Goal: Information Seeking & Learning: Find specific fact

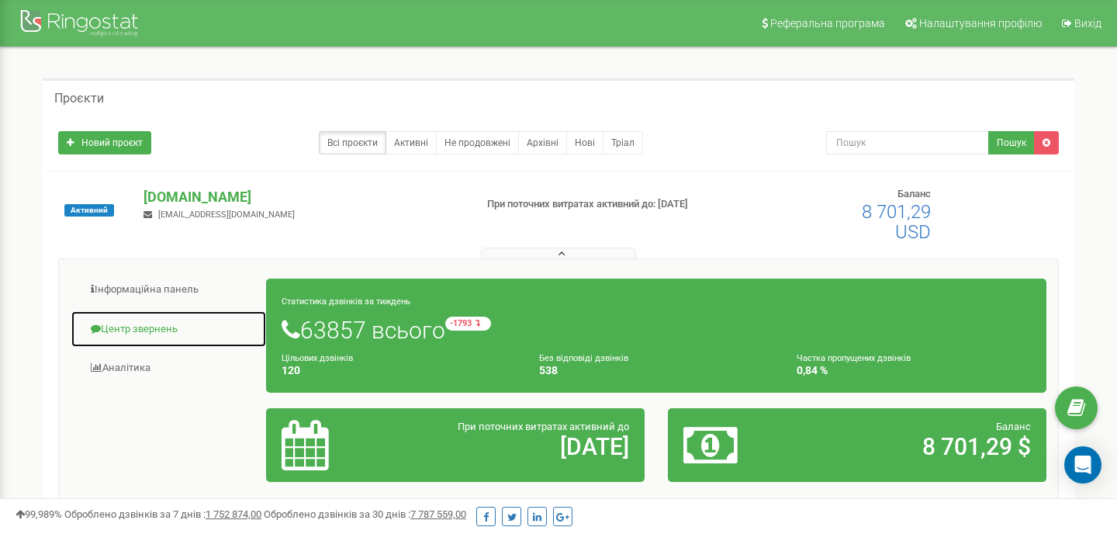
click at [119, 328] on link "Центр звернень" at bounding box center [169, 329] width 196 height 38
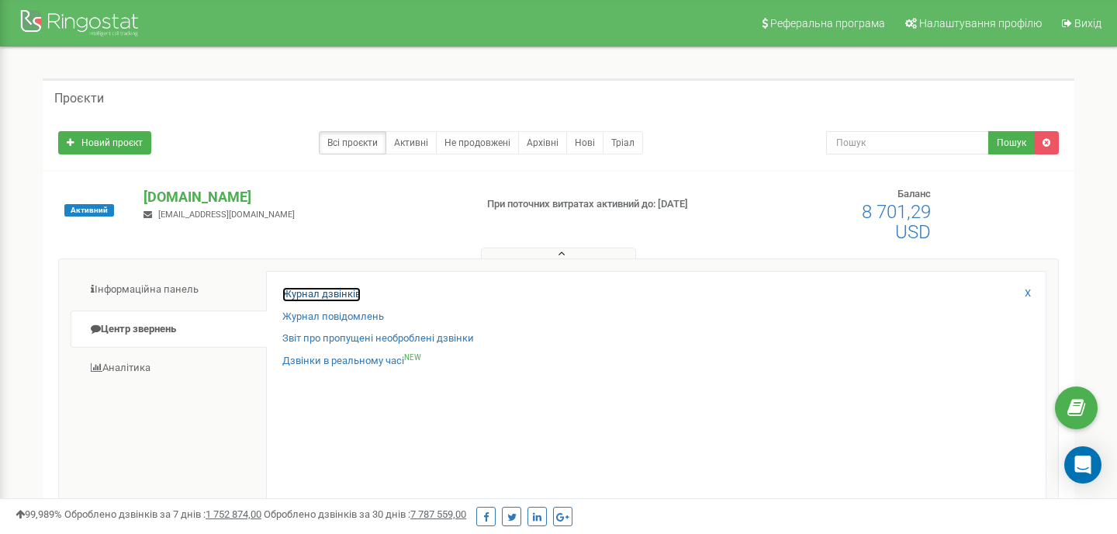
click at [321, 294] on link "Журнал дзвінків" at bounding box center [321, 294] width 78 height 15
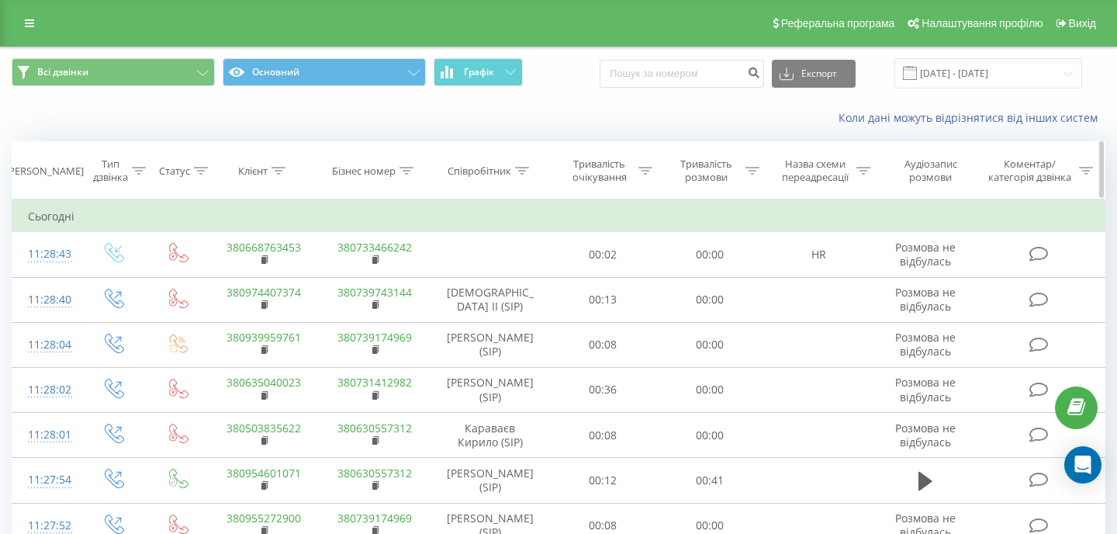
click at [517, 171] on icon at bounding box center [522, 171] width 14 height 8
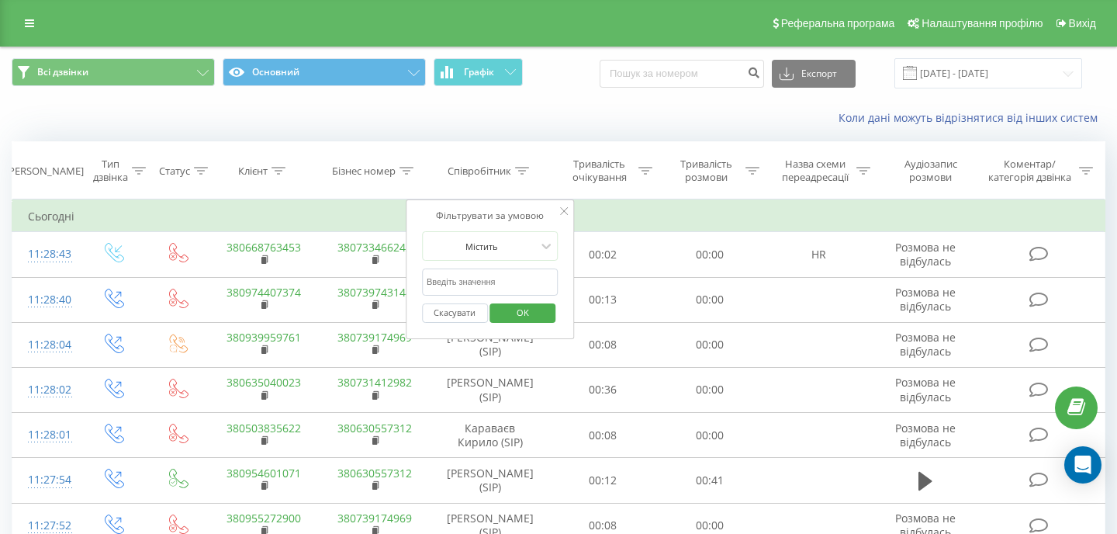
click at [433, 294] on input "text" at bounding box center [490, 281] width 136 height 27
click button "OK" at bounding box center [523, 312] width 66 height 19
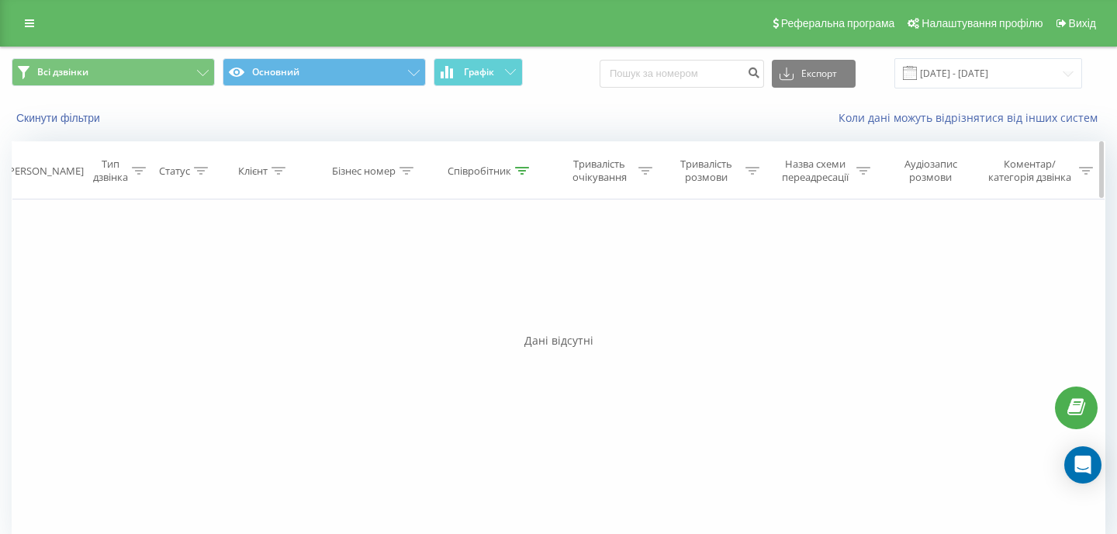
click at [519, 161] on th "Співробітник" at bounding box center [489, 170] width 119 height 57
click at [519, 169] on icon at bounding box center [522, 171] width 14 height 8
click at [489, 278] on input "сухокобилка" at bounding box center [490, 281] width 136 height 27
click at [496, 281] on input "сухокобилка" at bounding box center [490, 281] width 136 height 27
drag, startPoint x: 496, startPoint y: 281, endPoint x: 352, endPoint y: 281, distance: 144.2
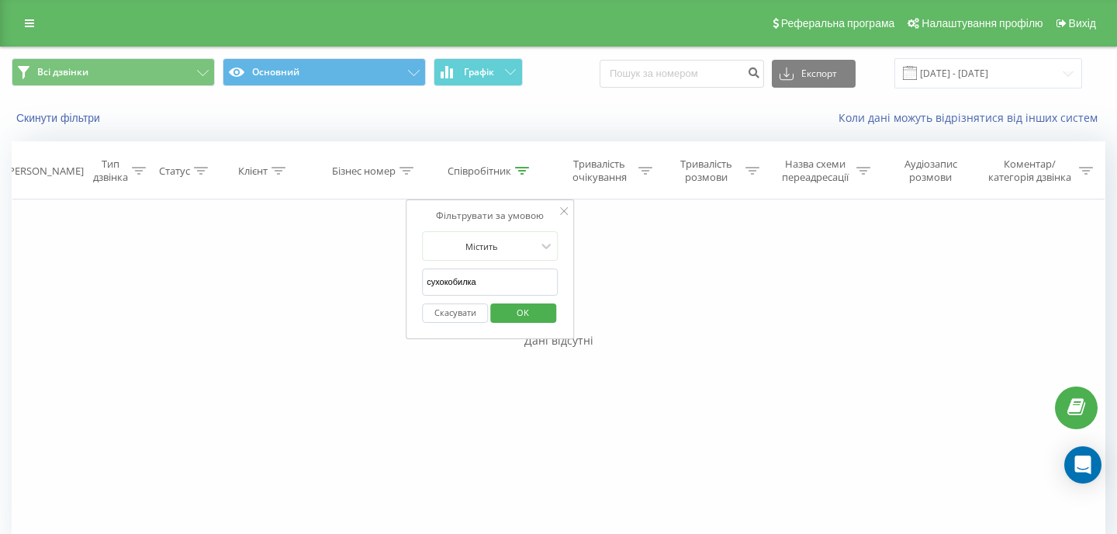
click at [352, 281] on div "Фільтрувати за умовою Дорівнює Введіть значення Скасувати OK Фільтрувати за умо…" at bounding box center [558, 373] width 1093 height 349
type input "христина"
click button "OK" at bounding box center [523, 312] width 66 height 19
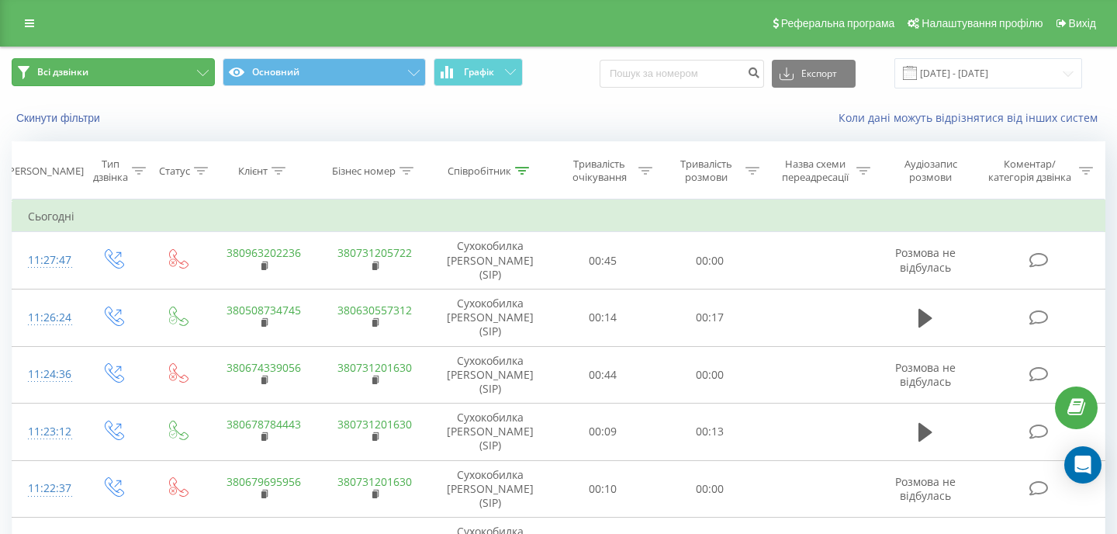
click at [136, 77] on button "Всі дзвінки" at bounding box center [113, 72] width 203 height 28
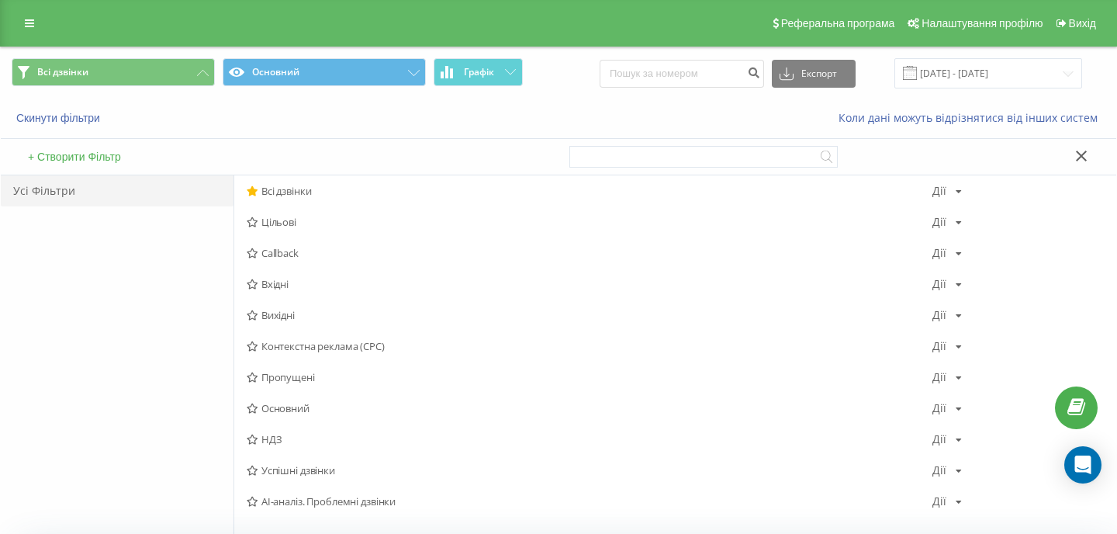
click at [305, 464] on span "Успішні дзвінки" at bounding box center [589, 469] width 685 height 11
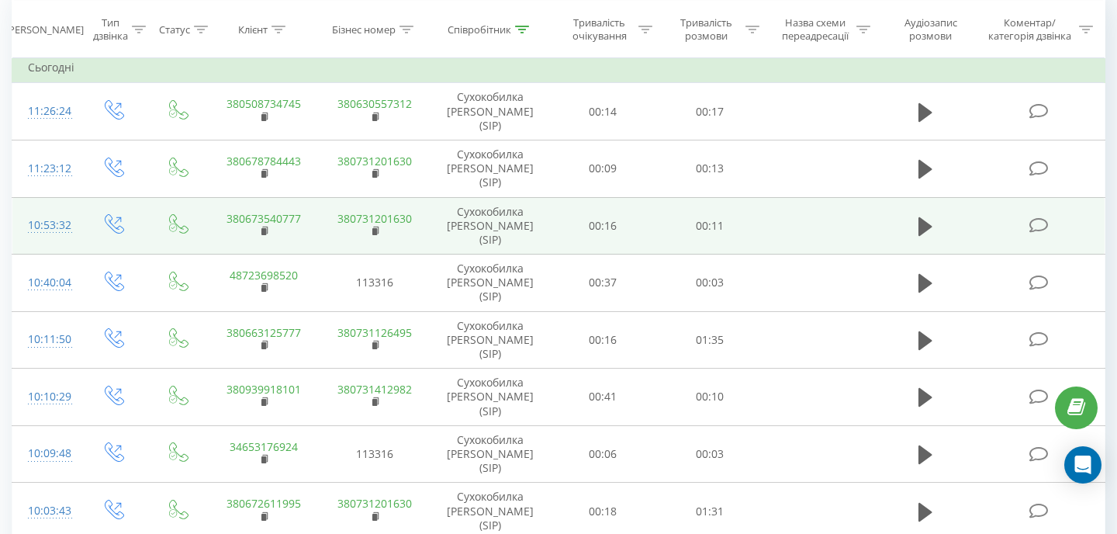
scroll to position [208, 0]
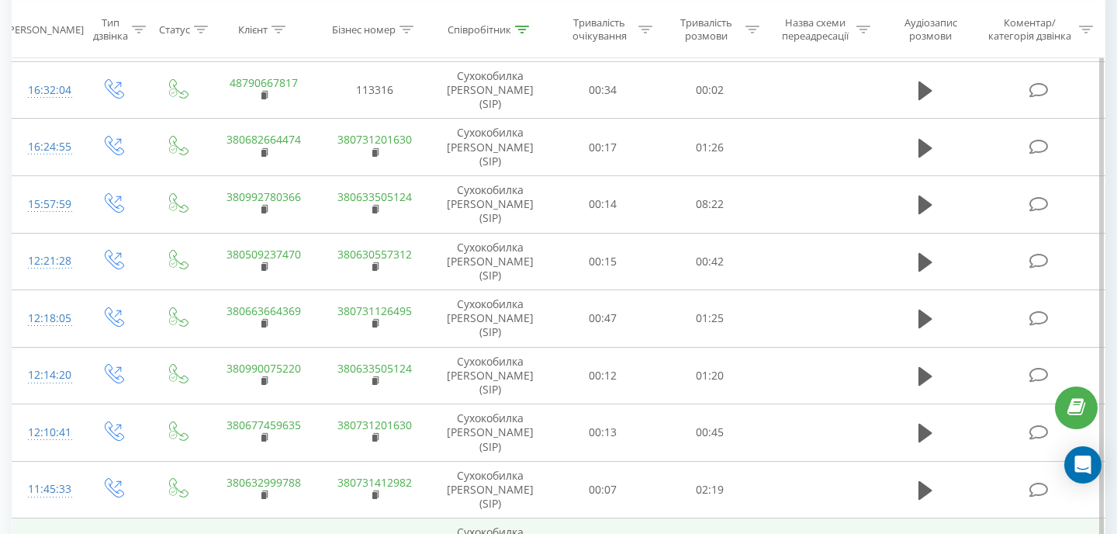
scroll to position [1348, 0]
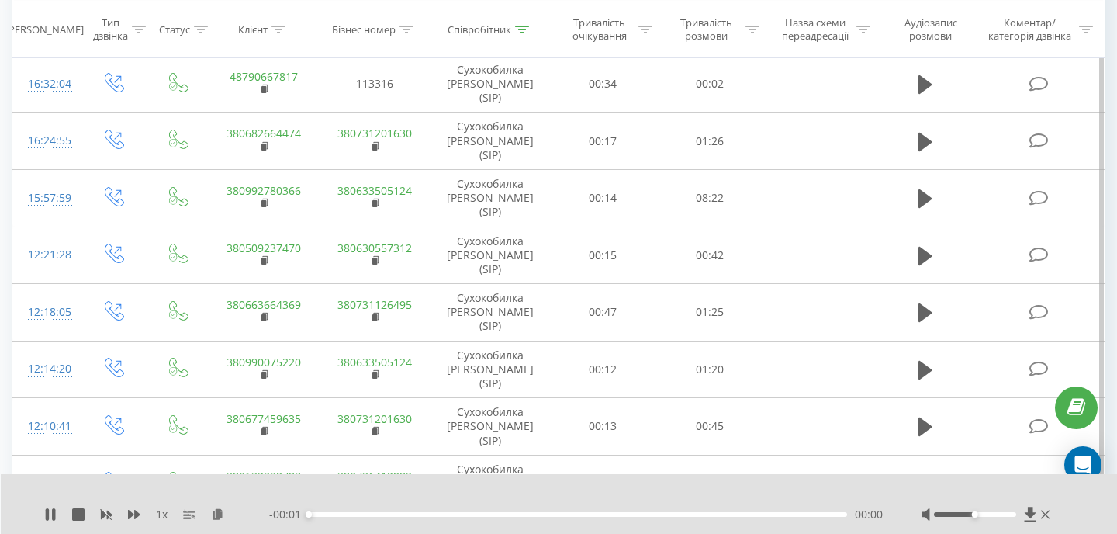
scroll to position [1368, 0]
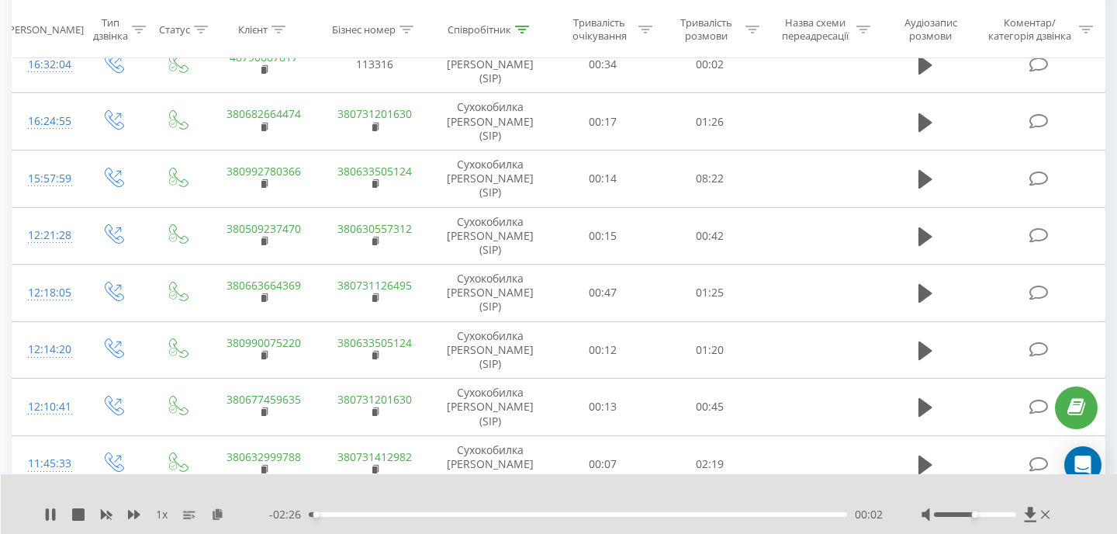
click at [141, 507] on div "1 x" at bounding box center [156, 514] width 225 height 16
click at [136, 509] on icon at bounding box center [134, 514] width 12 height 12
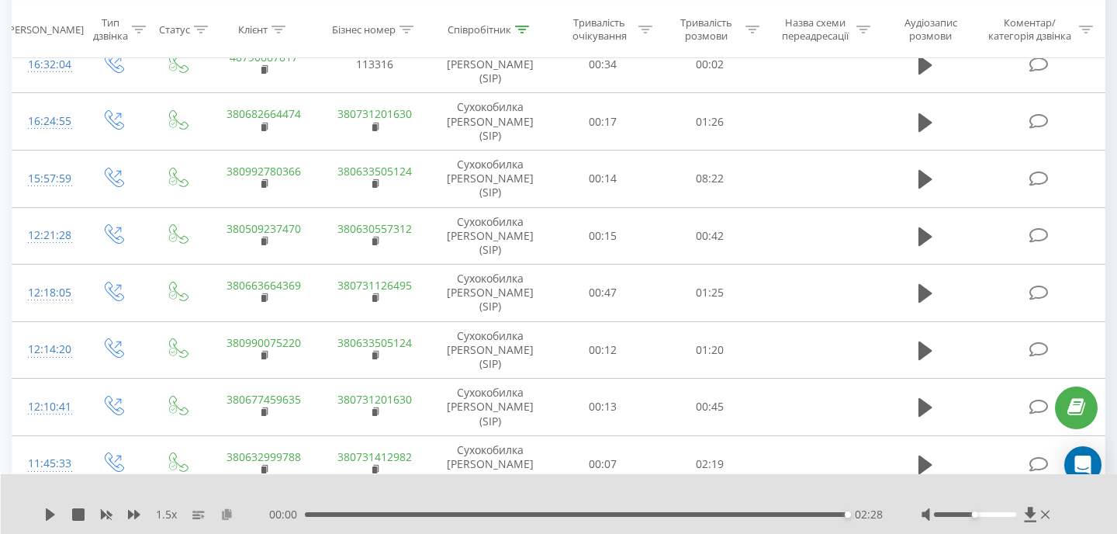
click at [225, 515] on icon at bounding box center [226, 513] width 13 height 11
